Goal: Find specific page/section: Find specific page/section

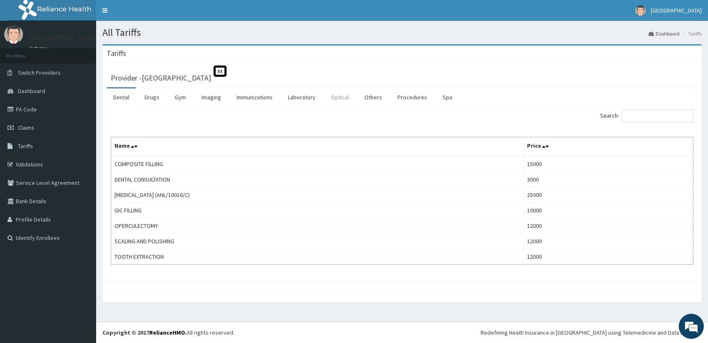
click at [343, 95] on link "Optical" at bounding box center [339, 98] width 31 height 18
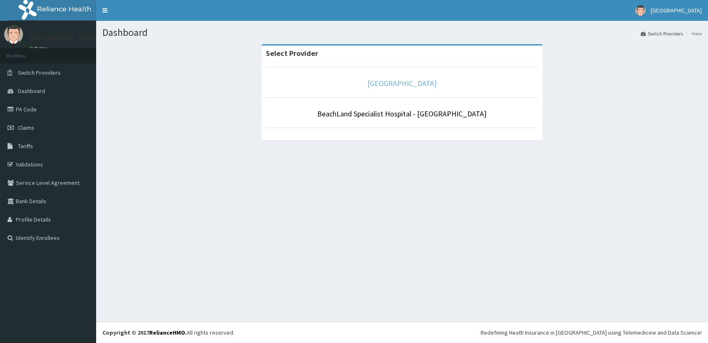
click at [376, 80] on link "[GEOGRAPHIC_DATA]" at bounding box center [401, 84] width 69 height 10
click at [47, 114] on link "PA Code" at bounding box center [48, 109] width 96 height 18
